Goal: Entertainment & Leisure: Consume media (video, audio)

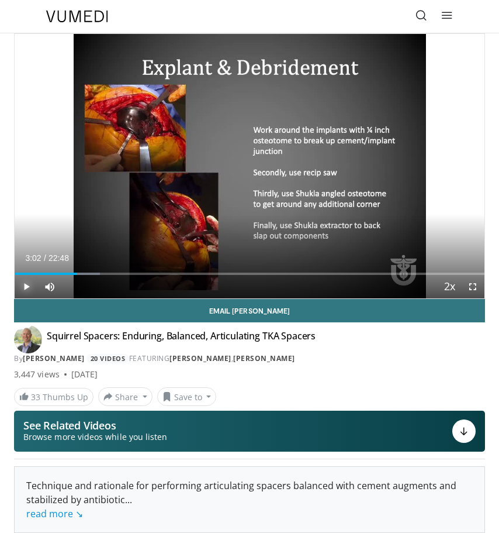
click at [23, 286] on span "Video Player" at bounding box center [26, 286] width 23 height 23
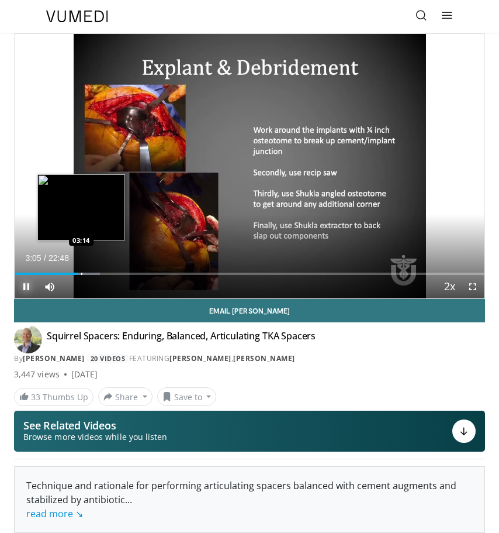
click at [80, 274] on div "Progress Bar" at bounding box center [83, 273] width 33 height 2
click at [83, 274] on div "Progress Bar" at bounding box center [82, 273] width 1 height 2
click at [86, 274] on div "Progress Bar" at bounding box center [86, 273] width 1 height 2
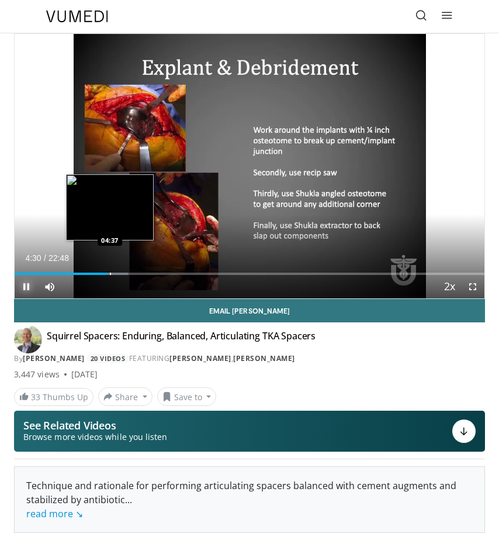
click at [110, 274] on div "Progress Bar" at bounding box center [110, 273] width 1 height 2
click at [108, 272] on div "Progress Bar" at bounding box center [108, 273] width 1 height 2
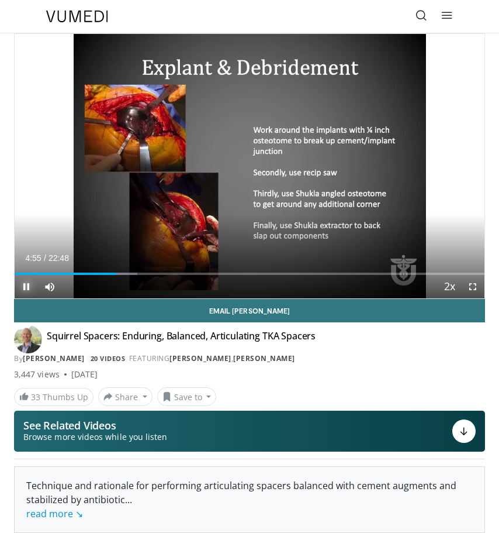
click at [25, 282] on span "Video Player" at bounding box center [26, 286] width 23 height 23
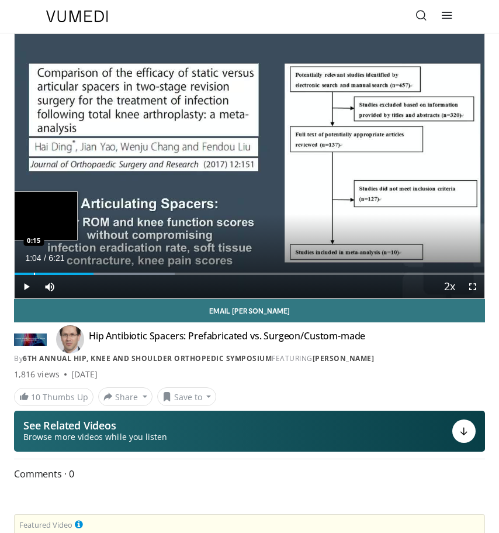
click at [34, 273] on div "Progress Bar" at bounding box center [34, 273] width 1 height 2
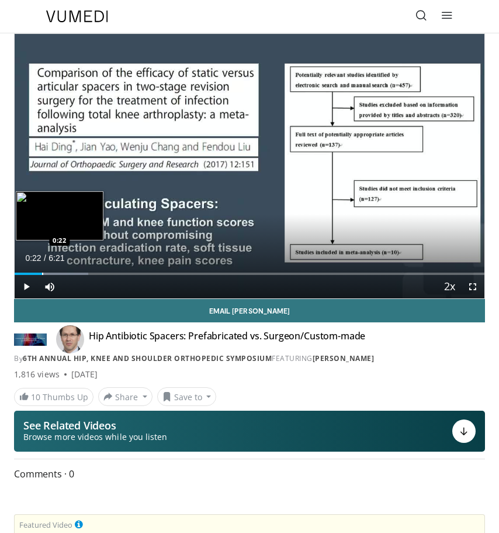
click at [42, 272] on div "Loaded : 15.71% 0:22 0:22" at bounding box center [250, 269] width 470 height 11
click at [50, 272] on div "Loaded : 20.95% 0:22 0:28" at bounding box center [250, 269] width 470 height 11
click at [59, 272] on div "Loaded : 23.57% 0:36 0:36" at bounding box center [250, 269] width 470 height 11
